Goal: Information Seeking & Learning: Learn about a topic

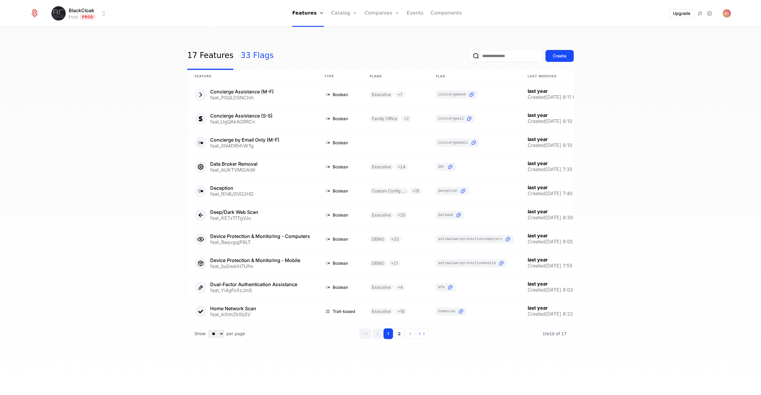
click at [256, 56] on link "33 Flags" at bounding box center [256, 56] width 33 height 28
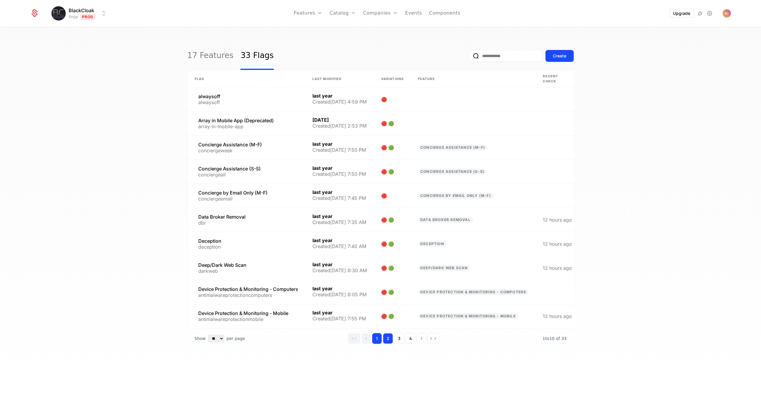
click at [390, 342] on button "2" at bounding box center [388, 338] width 10 height 11
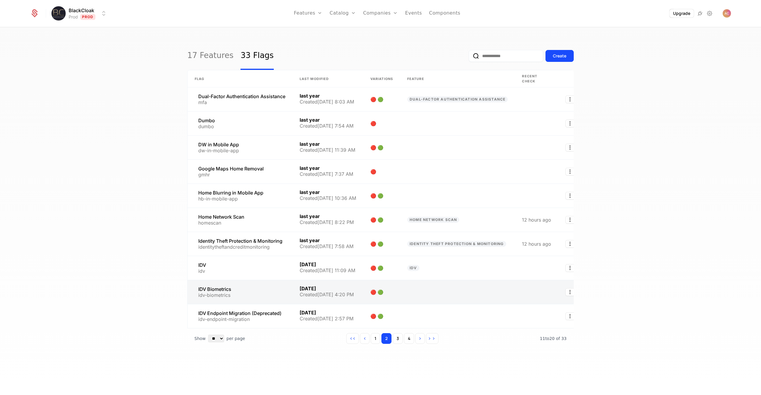
click at [220, 288] on link at bounding box center [239, 292] width 105 height 24
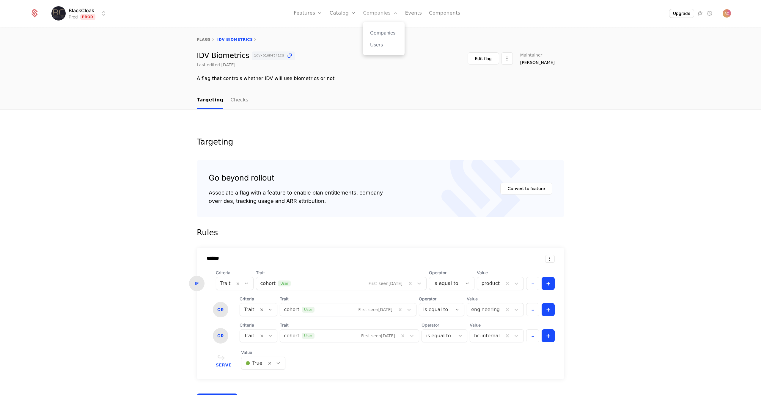
click at [382, 14] on link "Companies" at bounding box center [380, 13] width 35 height 27
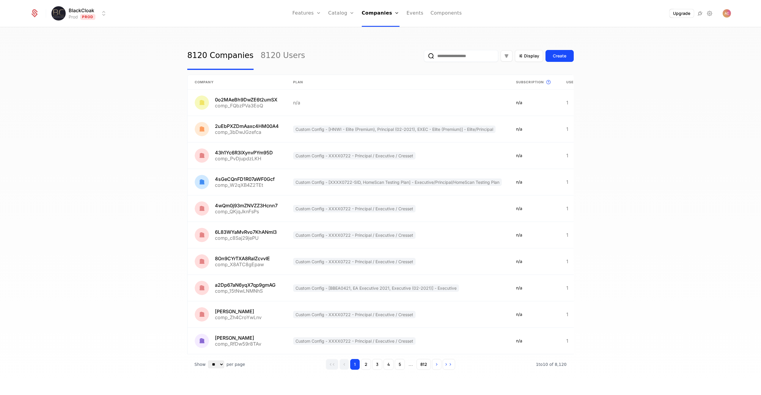
click at [453, 56] on input "email" at bounding box center [461, 56] width 74 height 12
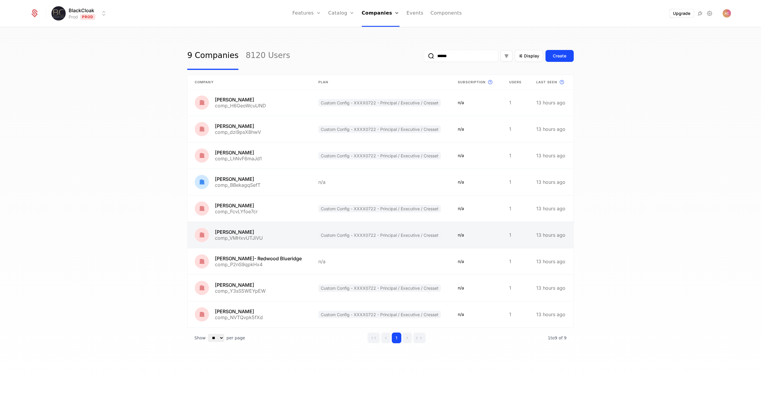
type input "******"
click at [242, 237] on link at bounding box center [249, 235] width 124 height 26
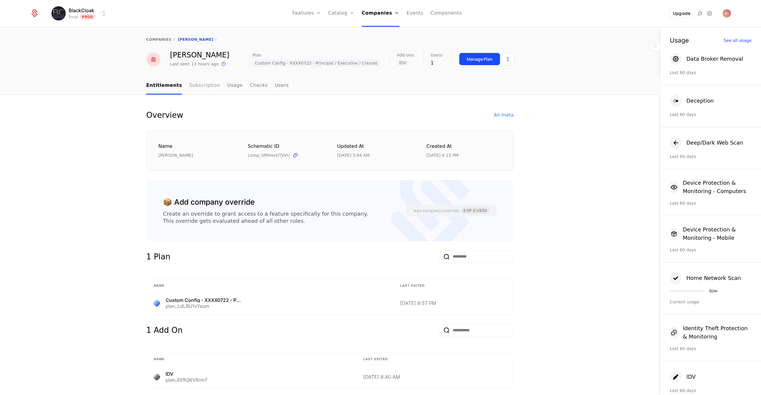
click at [198, 78] on link "Subscription" at bounding box center [204, 86] width 31 height 18
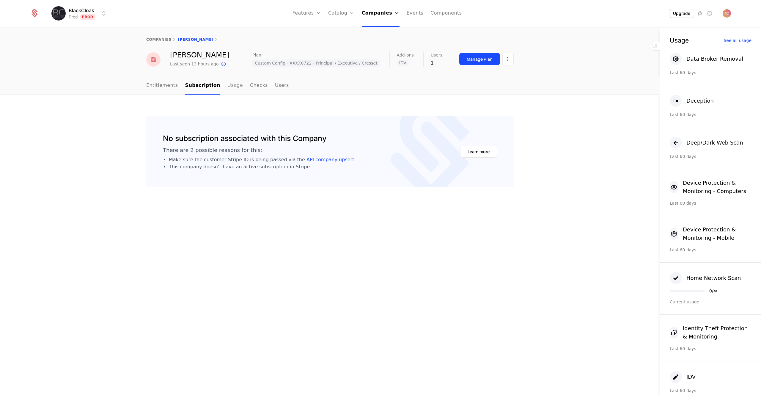
click at [231, 86] on link "Usage" at bounding box center [234, 86] width 15 height 18
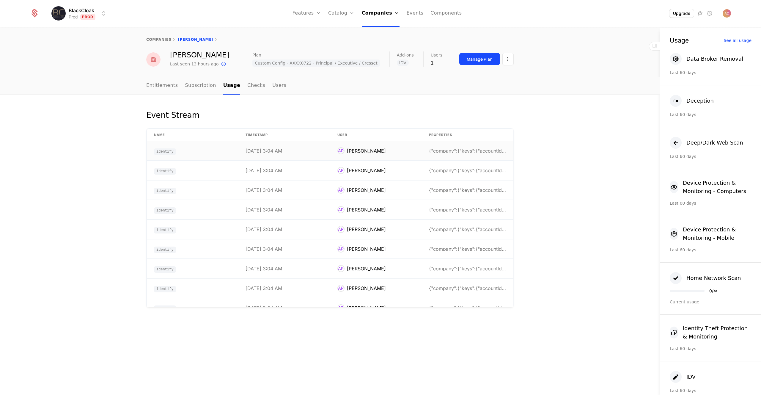
click at [464, 154] on td "{"company":{"keys":{"accountId":"WfbELp1uWAO79dhXd" at bounding box center [468, 150] width 92 height 19
click at [576, 117] on div "Event Stream Name timestamp User Properties identify 8/27/25, 3:04 AM AP Amelia…" at bounding box center [330, 245] width 660 height 300
click at [260, 86] on ul "Entitlements Subscription Usage Checks Users" at bounding box center [216, 86] width 140 height 18
click at [252, 86] on link "Checks" at bounding box center [256, 86] width 18 height 18
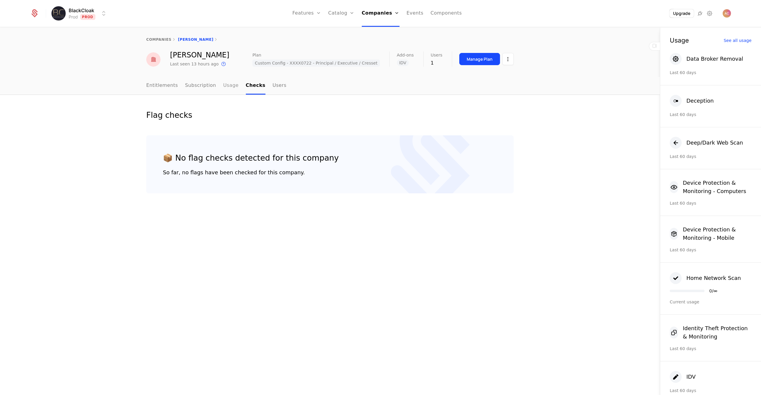
click at [226, 86] on link "Usage" at bounding box center [230, 86] width 15 height 18
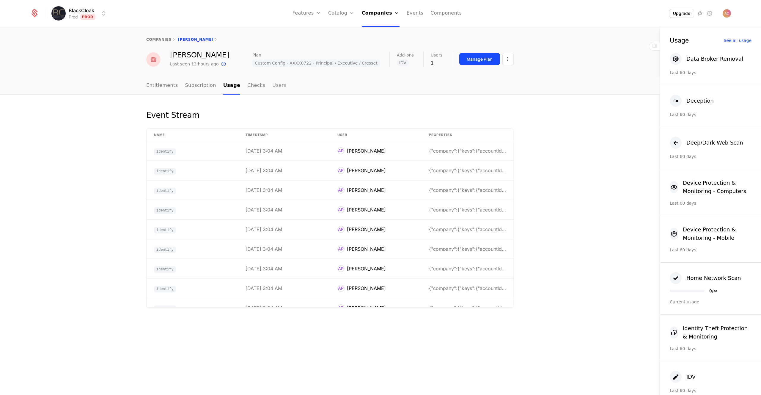
click at [272, 87] on link "Users" at bounding box center [279, 86] width 14 height 18
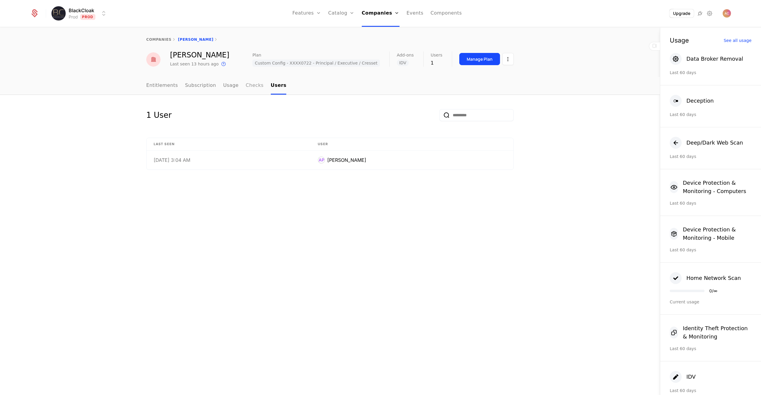
click at [248, 86] on link "Checks" at bounding box center [255, 86] width 18 height 18
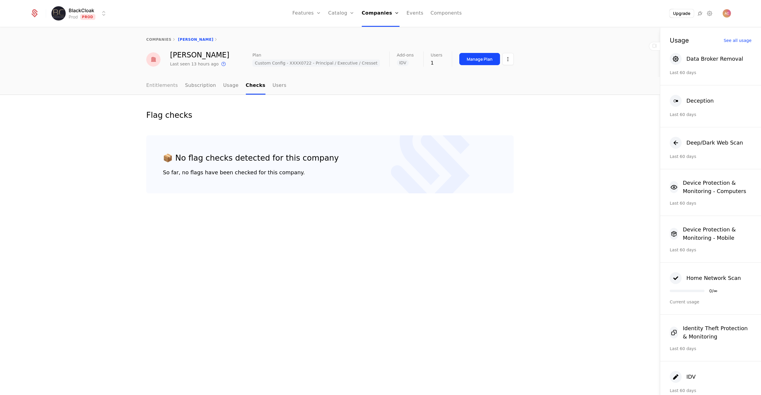
click at [148, 86] on link "Entitlements" at bounding box center [162, 86] width 32 height 18
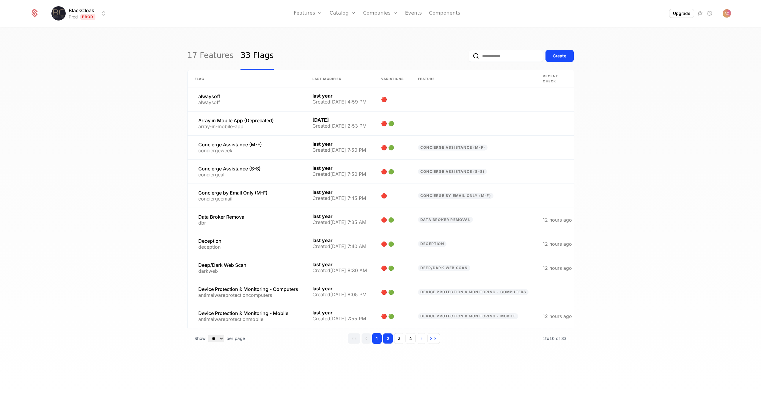
click at [386, 341] on button "2" at bounding box center [388, 338] width 10 height 11
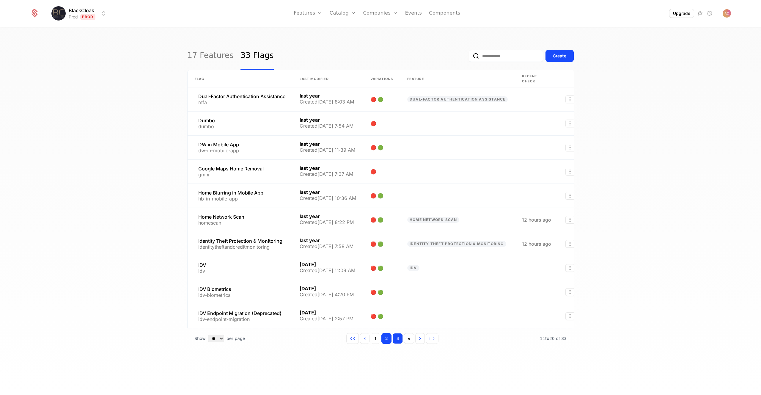
click at [400, 343] on button "3" at bounding box center [398, 338] width 10 height 11
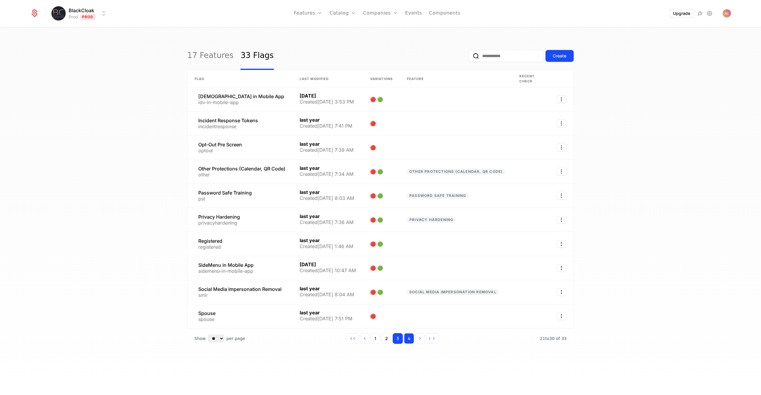
click at [407, 341] on button "4" at bounding box center [409, 338] width 10 height 11
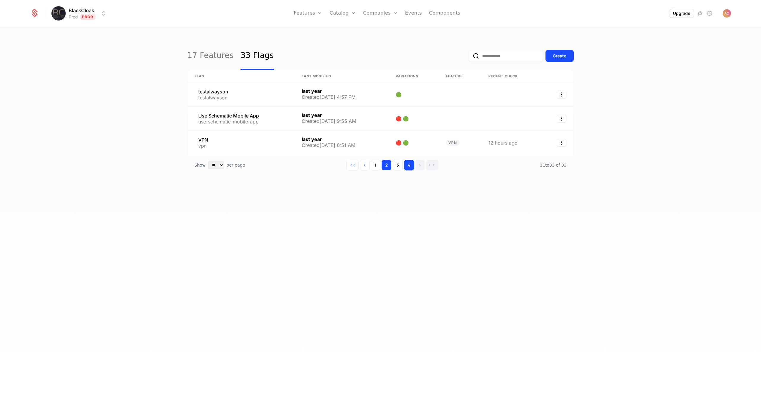
click at [386, 166] on button "2" at bounding box center [386, 165] width 10 height 11
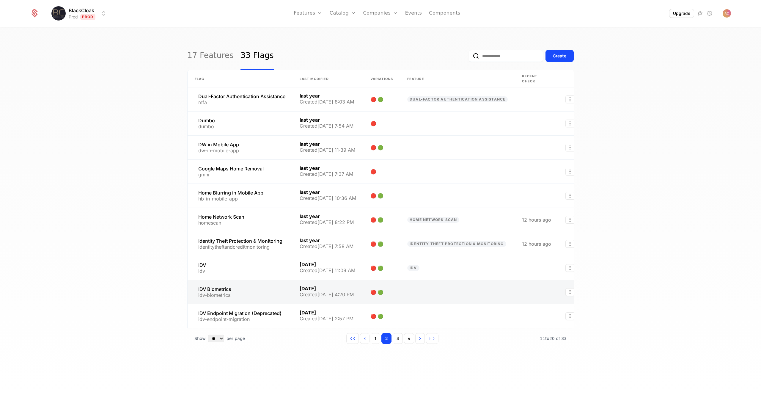
click at [207, 288] on link at bounding box center [239, 292] width 105 height 24
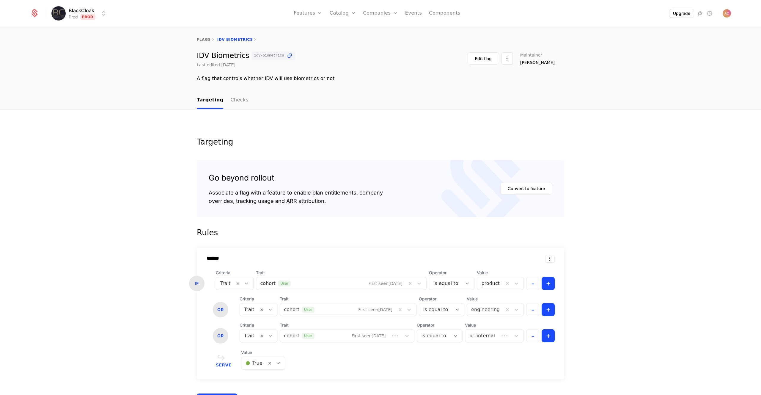
scroll to position [103, 0]
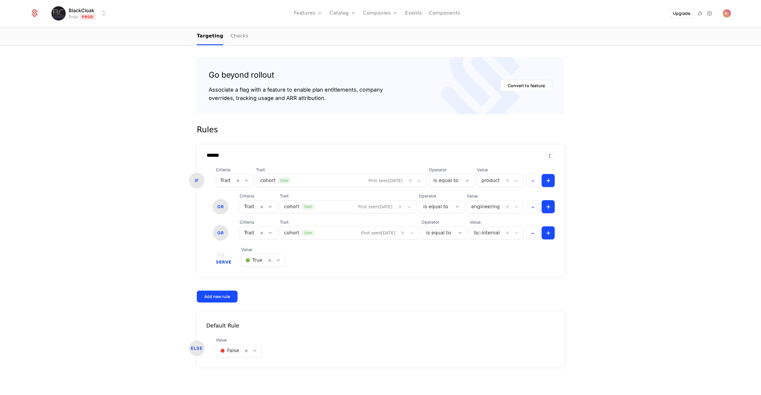
click at [101, 89] on div "Targeting Go beyond rollout Associate a flag with a feature to enable plan enti…" at bounding box center [380, 201] width 761 height 389
click at [130, 130] on div "Targeting Go beyond rollout Associate a flag with a feature to enable plan enti…" at bounding box center [380, 201] width 761 height 389
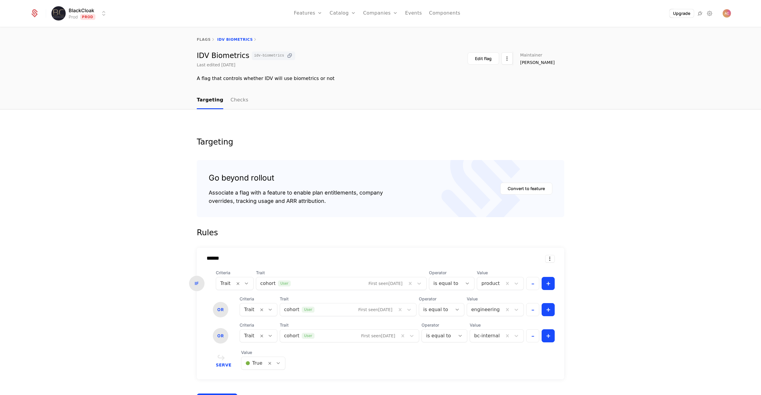
click at [286, 55] on icon at bounding box center [289, 56] width 6 height 6
click at [666, 204] on div "Targeting Go beyond rollout Associate a flag with a feature to enable plan enti…" at bounding box center [380, 303] width 761 height 389
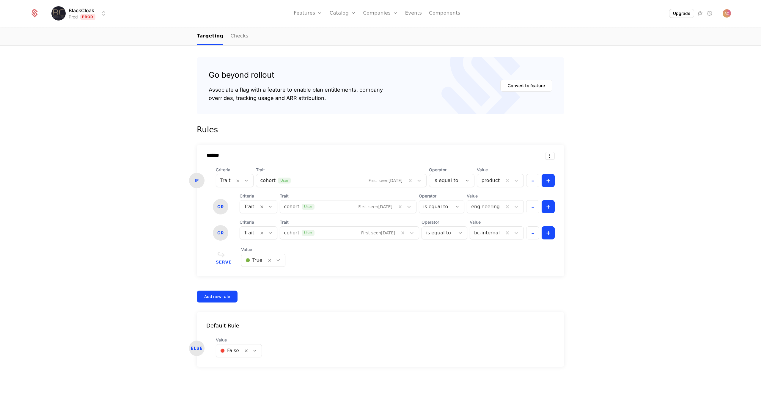
click at [153, 140] on div "Targeting Go beyond rollout Associate a flag with a feature to enable plan enti…" at bounding box center [380, 201] width 761 height 389
click at [145, 106] on div "Targeting Go beyond rollout Associate a flag with a feature to enable plan enti…" at bounding box center [380, 201] width 761 height 389
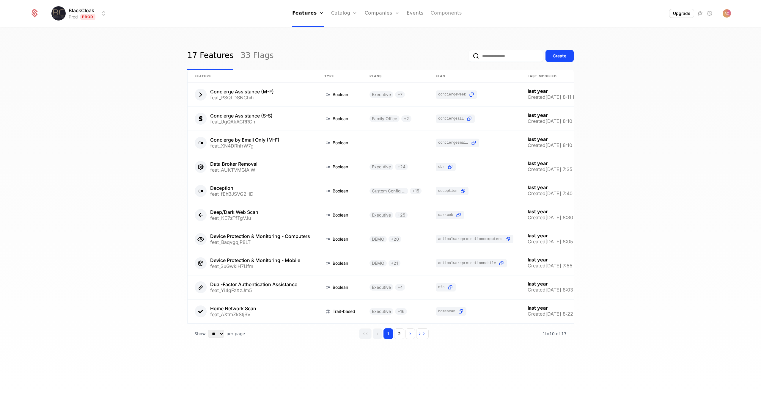
click at [437, 15] on link "Components" at bounding box center [446, 13] width 31 height 27
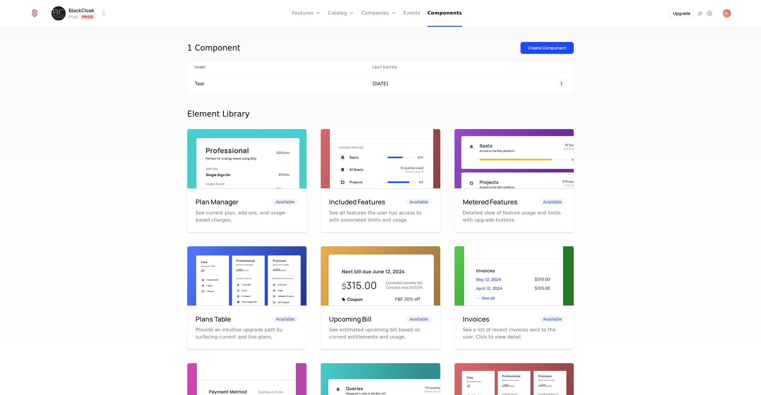
click at [56, 12] on html "BlackCloak Prod Prod Features Features Flags Catalog Plans Add Ons Credits Conf…" at bounding box center [380, 197] width 761 height 395
click at [233, 13] on html "BlackCloak Prod Prod Features Features Flags Catalog Plans Add Ons Credits Conf…" at bounding box center [380, 197] width 761 height 395
click at [379, 45] on link "Users" at bounding box center [381, 44] width 27 height 7
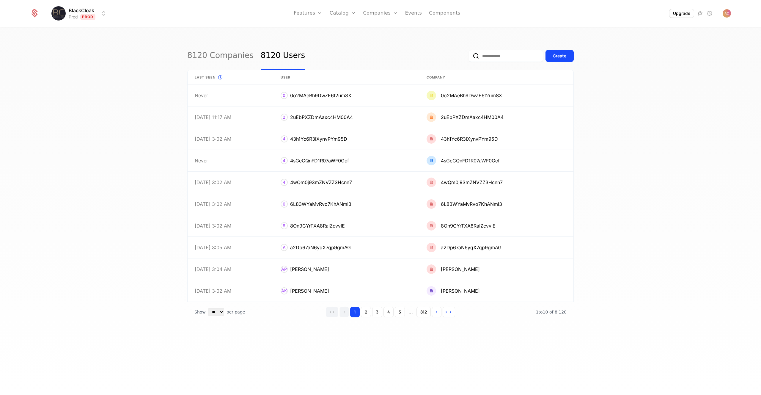
click at [482, 55] on input "email" at bounding box center [506, 56] width 74 height 12
type input "*******"
click at [469, 57] on button "submit" at bounding box center [469, 57] width 0 height 0
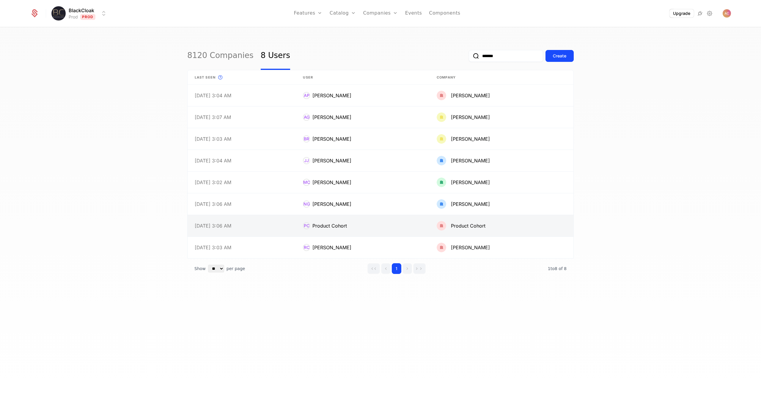
click at [309, 226] on link at bounding box center [363, 225] width 134 height 21
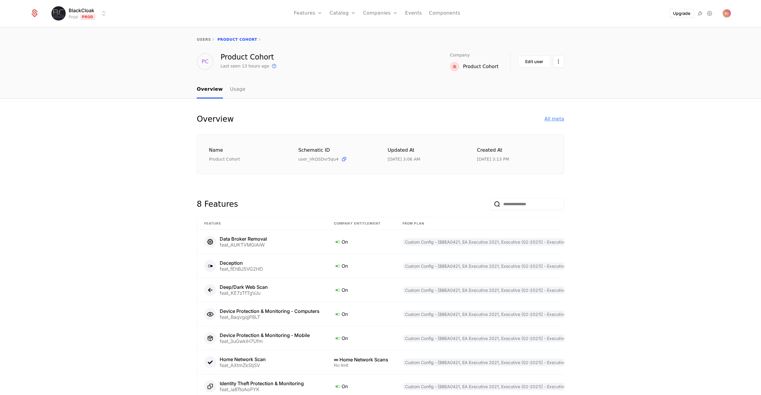
click at [555, 117] on div "All meta" at bounding box center [554, 118] width 20 height 7
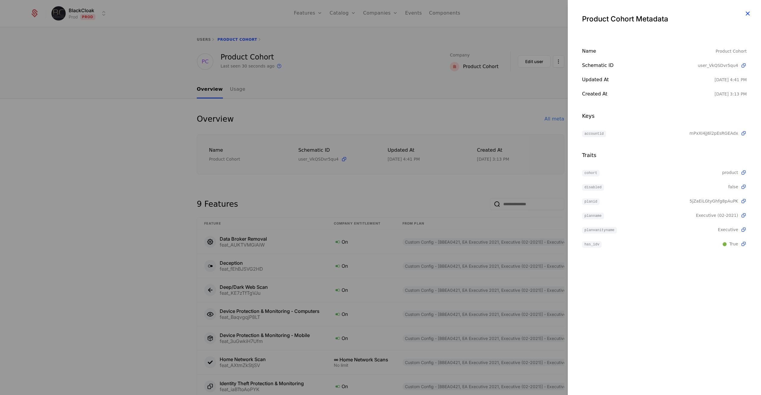
click at [746, 13] on icon "button" at bounding box center [747, 14] width 8 height 8
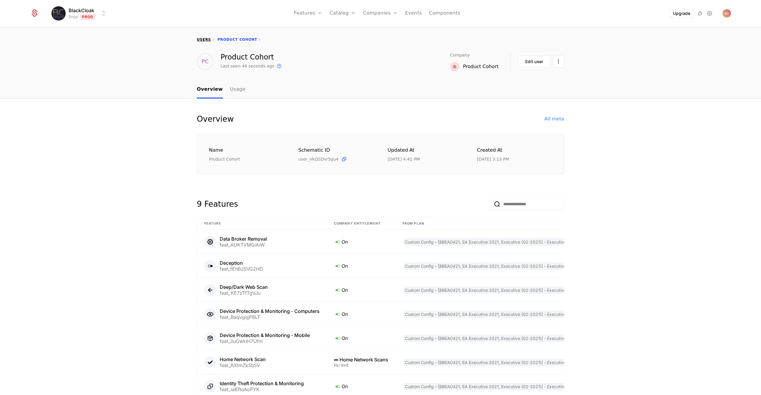
click at [203, 41] on link "users" at bounding box center [204, 39] width 14 height 4
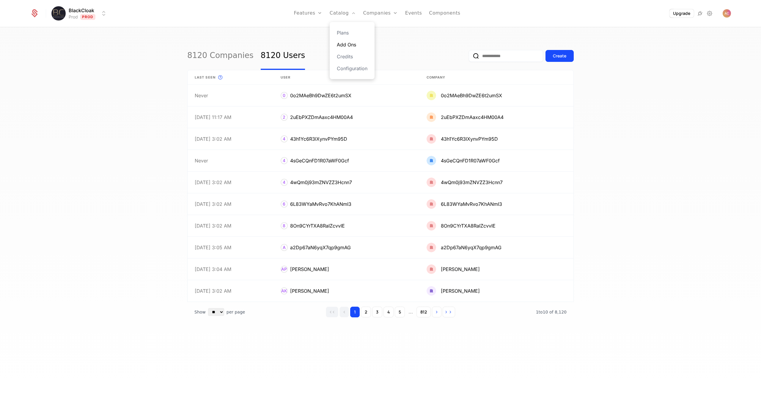
click at [347, 45] on link "Add Ons" at bounding box center [352, 44] width 31 height 7
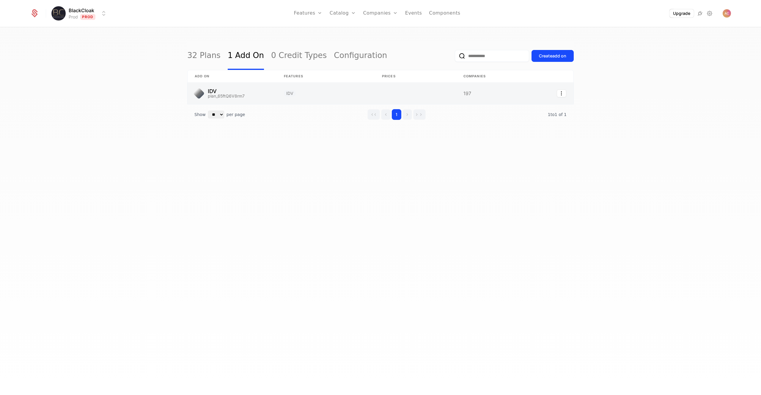
click at [211, 88] on link at bounding box center [231, 93] width 89 height 21
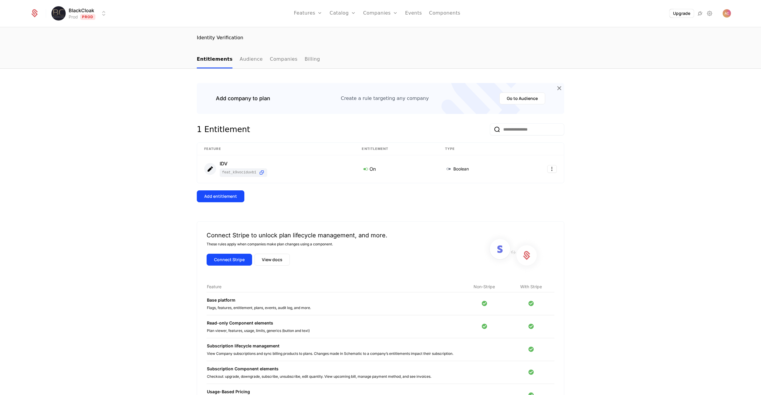
scroll to position [10, 0]
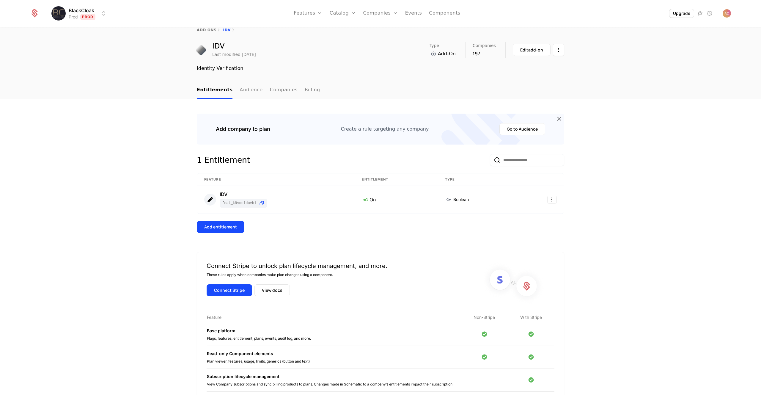
click at [240, 89] on link "Audience" at bounding box center [250, 90] width 23 height 18
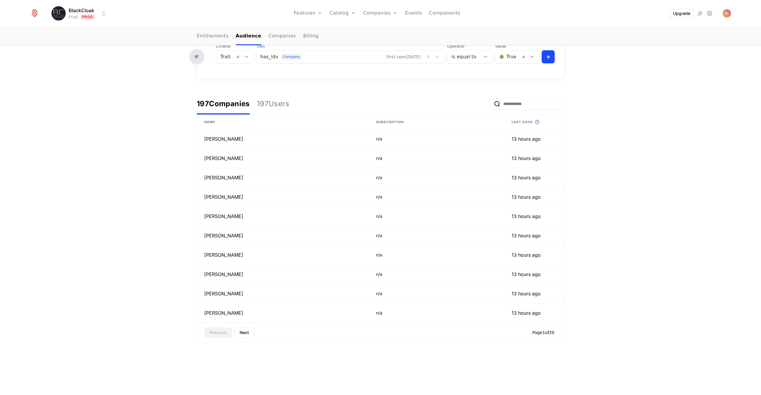
scroll to position [51, 0]
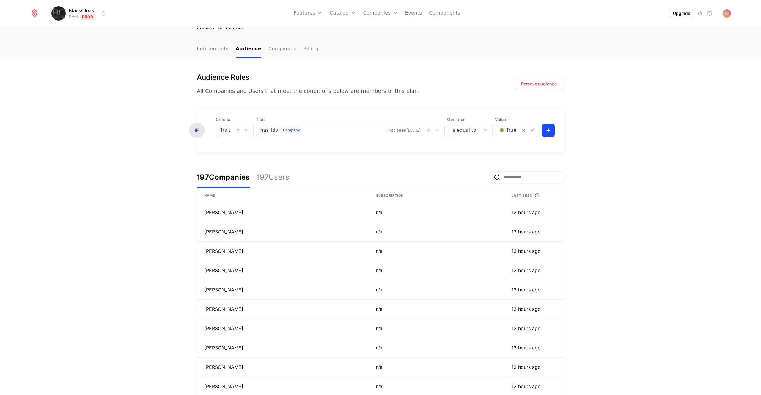
click at [520, 175] on input "email" at bounding box center [527, 177] width 74 height 12
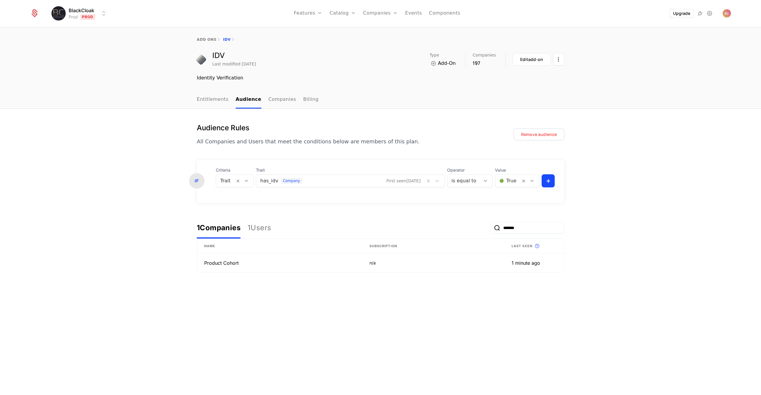
scroll to position [0, 0]
type input "*******"
